Goal: Transaction & Acquisition: Book appointment/travel/reservation

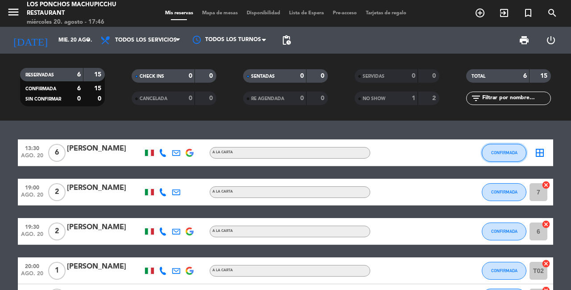
click at [508, 155] on button "CONFIRMADA" at bounding box center [504, 153] width 45 height 18
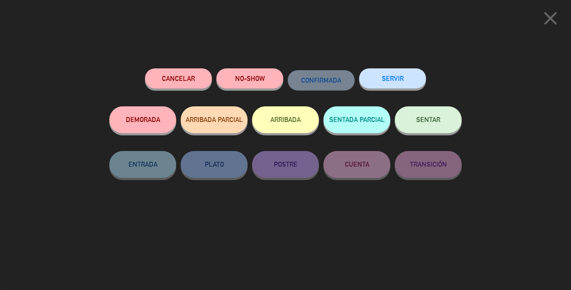
click at [439, 126] on button "SENTAR" at bounding box center [428, 119] width 67 height 27
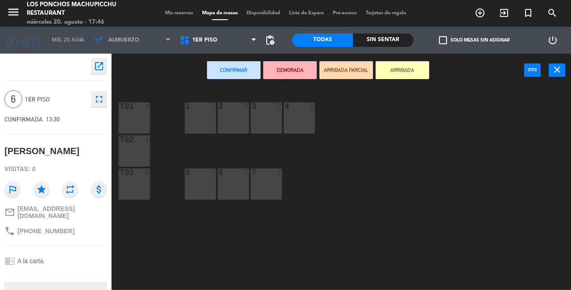
click at [405, 75] on button "ARRIBADA" at bounding box center [403, 70] width 54 height 18
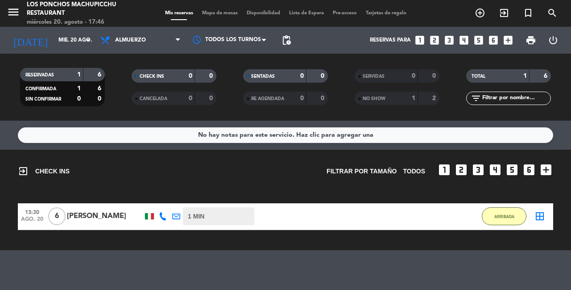
click at [480, 13] on icon "add_circle_outline" at bounding box center [480, 13] width 11 height 11
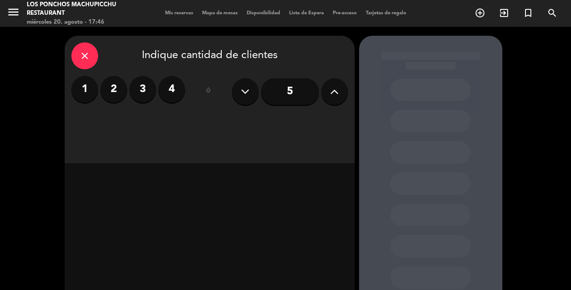
click at [114, 83] on label "2" at bounding box center [113, 89] width 27 height 27
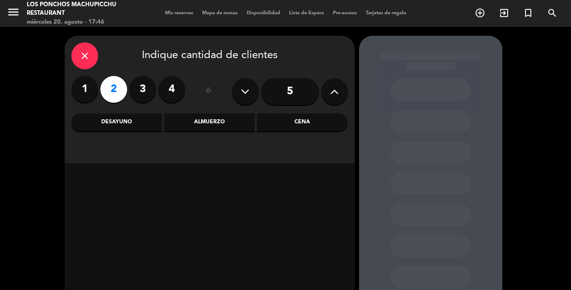
click at [320, 120] on div "Cena" at bounding box center [302, 122] width 91 height 18
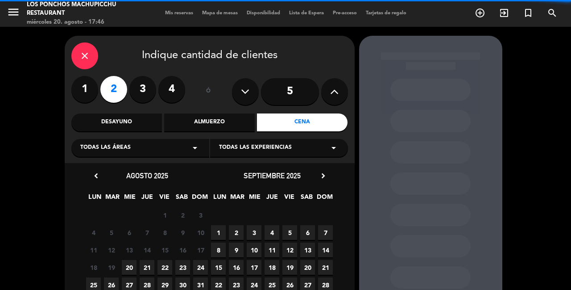
click at [313, 152] on div "Todas las experiencias arrow_drop_down" at bounding box center [279, 148] width 138 height 18
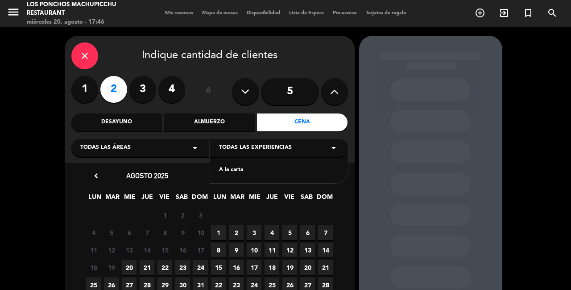
click at [274, 174] on div "A la carta" at bounding box center [279, 170] width 120 height 9
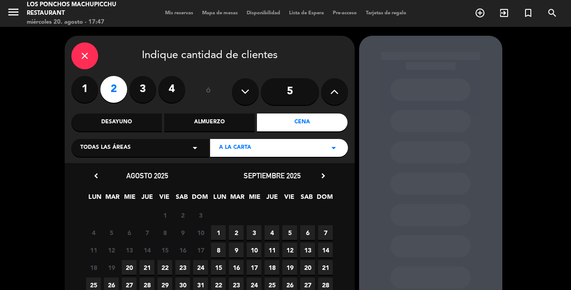
scroll to position [32, 0]
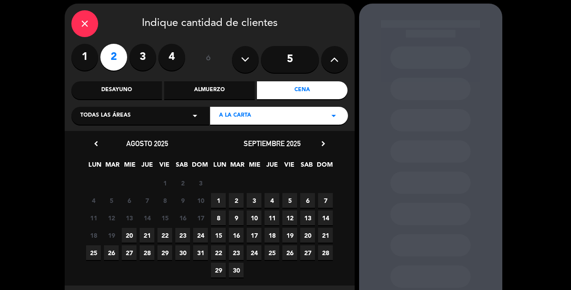
click at [132, 233] on span "20" at bounding box center [129, 235] width 15 height 15
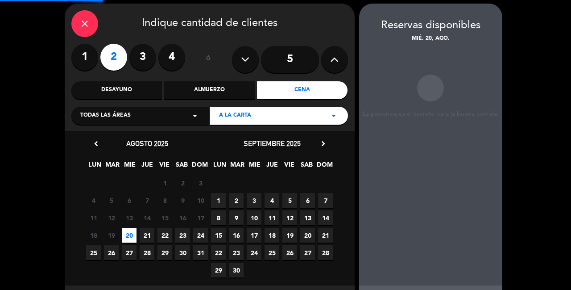
scroll to position [4, 0]
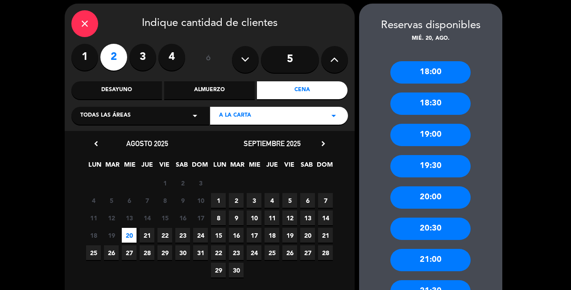
click at [458, 128] on div "19:00" at bounding box center [430, 135] width 80 height 22
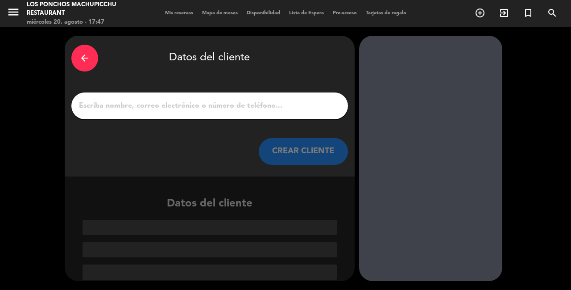
scroll to position [0, 0]
click at [309, 107] on input "1" at bounding box center [209, 105] width 263 height 12
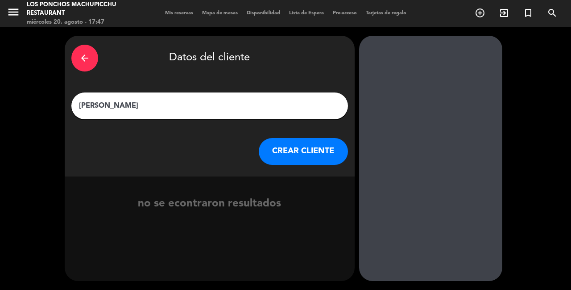
type input "[PERSON_NAME]"
click at [327, 77] on div "arrow_back Datos del cliente [PERSON_NAME] CLIENTE" at bounding box center [210, 106] width 290 height 141
click at [315, 154] on button "CREAR CLIENTE" at bounding box center [303, 151] width 89 height 27
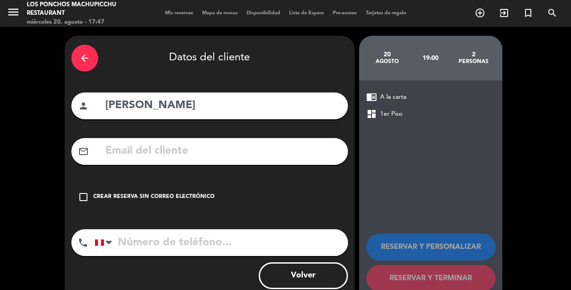
click at [286, 153] on input "text" at bounding box center [222, 151] width 237 height 18
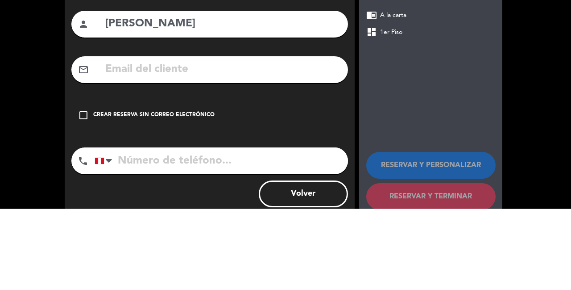
click at [45, 164] on div "arrow_back Datos del cliente person Maxime mail_outline check_box_outline_blank…" at bounding box center [285, 169] width 571 height 284
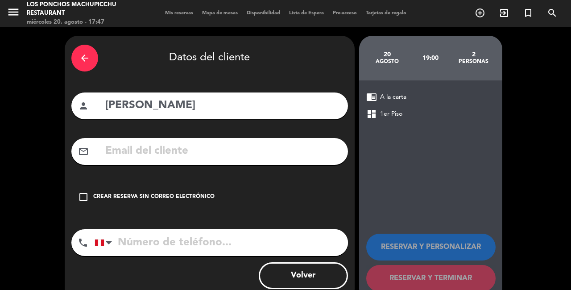
click at [79, 197] on icon "check_box_outline_blank" at bounding box center [83, 196] width 11 height 11
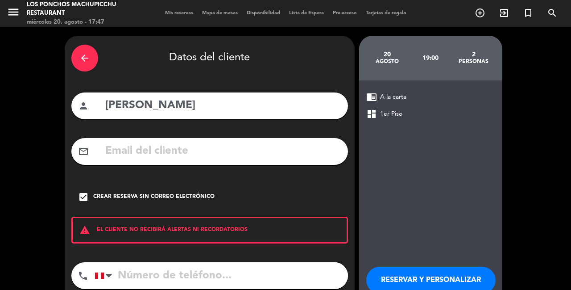
click at [137, 268] on input "tel" at bounding box center [221, 275] width 253 height 27
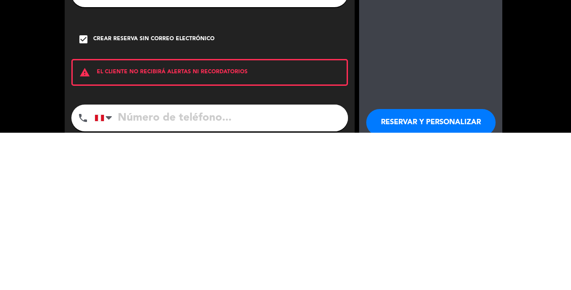
scroll to position [43, 0]
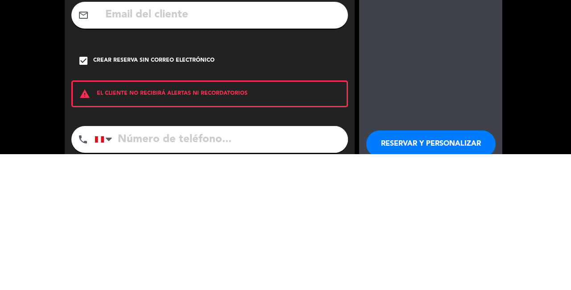
click at [112, 262] on div at bounding box center [105, 275] width 21 height 26
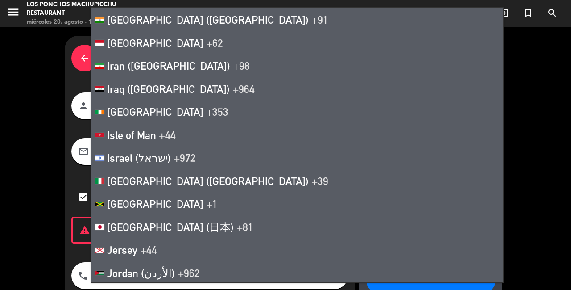
scroll to position [2349, 0]
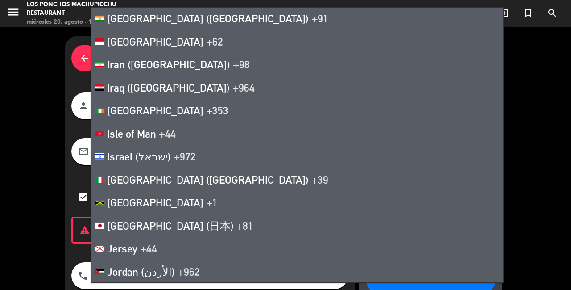
click at [311, 173] on span "+39" at bounding box center [319, 179] width 17 height 12
type input "+39"
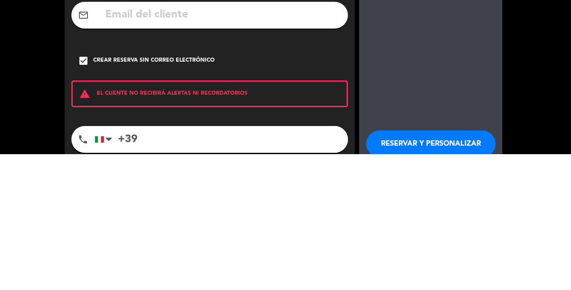
click at [426, 266] on button "RESERVAR Y PERSONALIZAR" at bounding box center [430, 279] width 129 height 27
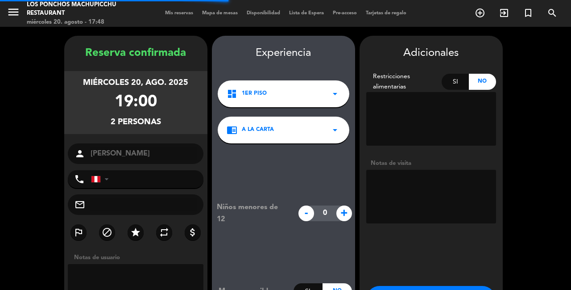
scroll to position [25, 0]
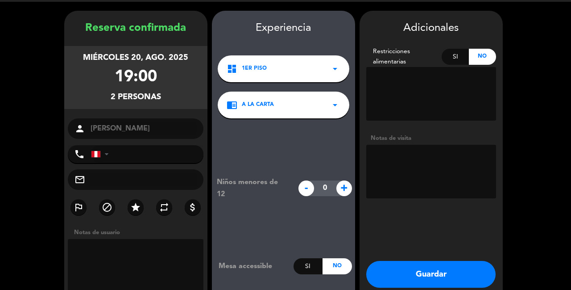
click at [326, 99] on div "chrome_reader_mode A la carta arrow_drop_down" at bounding box center [284, 104] width 132 height 27
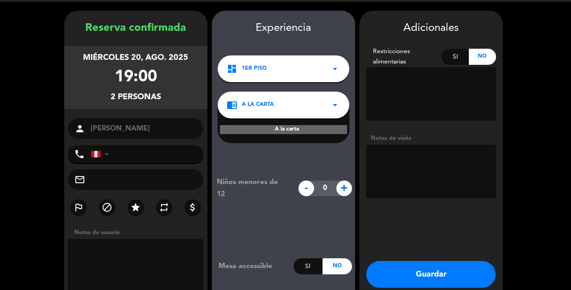
click at [306, 125] on div "A la carta" at bounding box center [283, 129] width 127 height 9
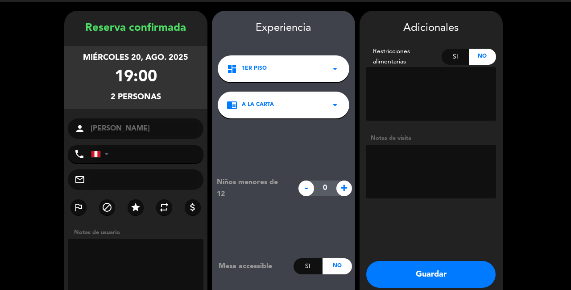
click at [438, 262] on button "Guardar" at bounding box center [430, 274] width 129 height 27
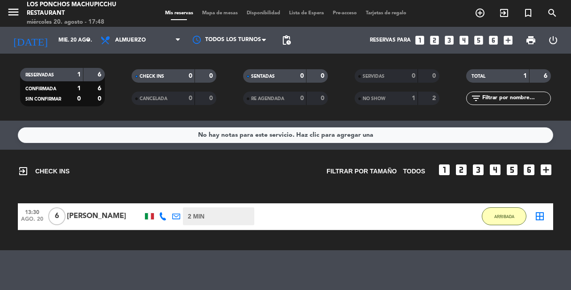
click at [40, 175] on span "exit_to_app CHECK INS" at bounding box center [44, 171] width 52 height 11
click at [178, 43] on icon at bounding box center [178, 40] width 4 height 7
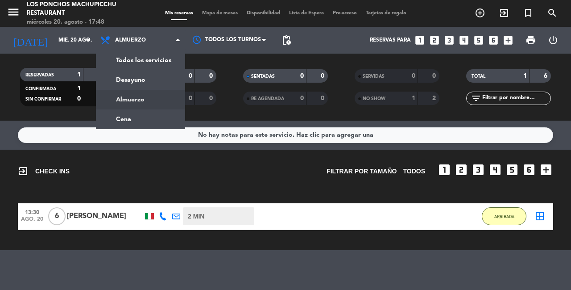
click at [165, 122] on ng-component "menu Los Ponchos Machupicchu Restaurant miércoles 20. agosto - 17:48 Mis reserv…" at bounding box center [285, 145] width 571 height 290
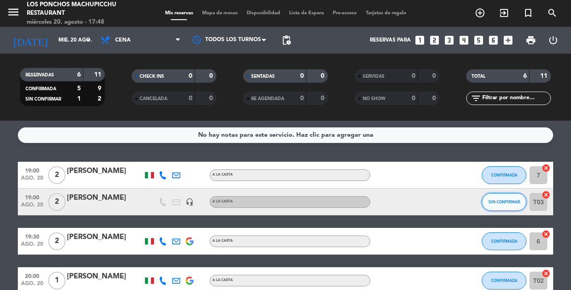
click at [501, 205] on button "SIN CONFIRMAR" at bounding box center [504, 202] width 45 height 18
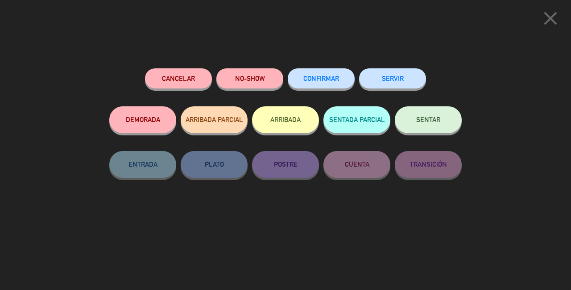
click at [331, 82] on span "CONFIRMAR" at bounding box center [321, 78] width 36 height 8
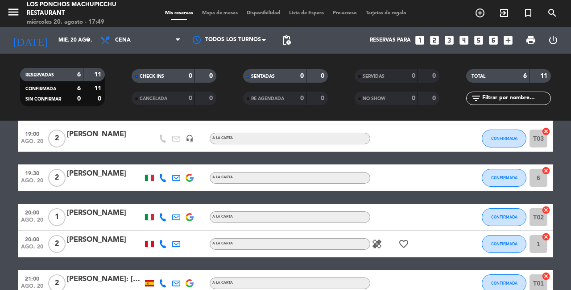
scroll to position [71, 0]
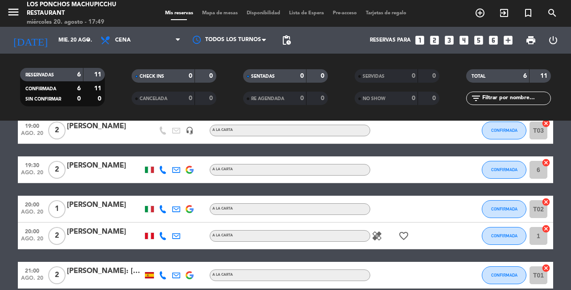
click at [381, 236] on icon "healing" at bounding box center [377, 235] width 11 height 11
